Goal: Find specific page/section: Find specific page/section

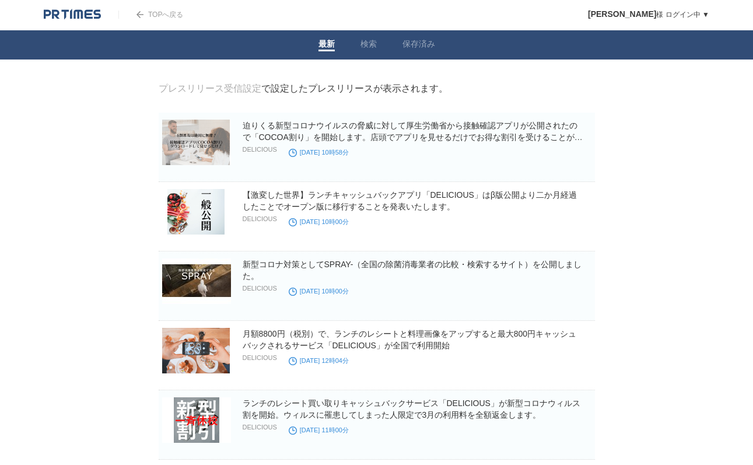
click at [86, 13] on img at bounding box center [72, 15] width 57 height 12
click at [683, 13] on link "貝原 大和 様 ログイン中 ▼" at bounding box center [648, 15] width 121 height 8
click at [702, 13] on link "貝原 大和 様 ログイン中 ▼" at bounding box center [648, 15] width 121 height 8
click at [368, 47] on link "検索" at bounding box center [369, 45] width 16 height 12
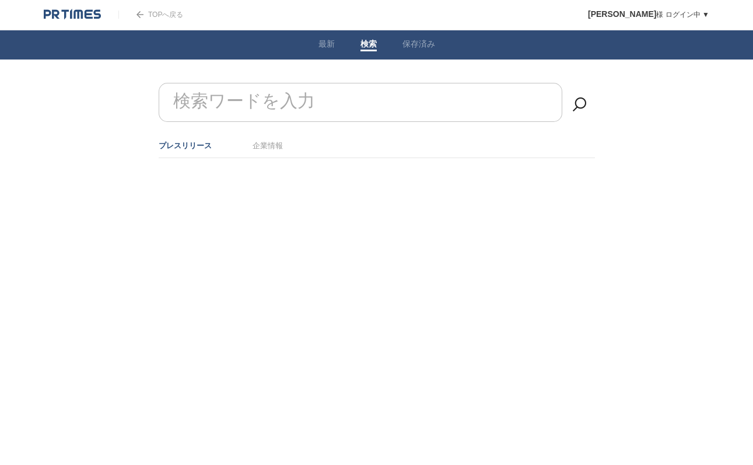
click at [418, 46] on link "保存済み" at bounding box center [419, 45] width 33 height 12
